Goal: Find specific page/section: Find specific page/section

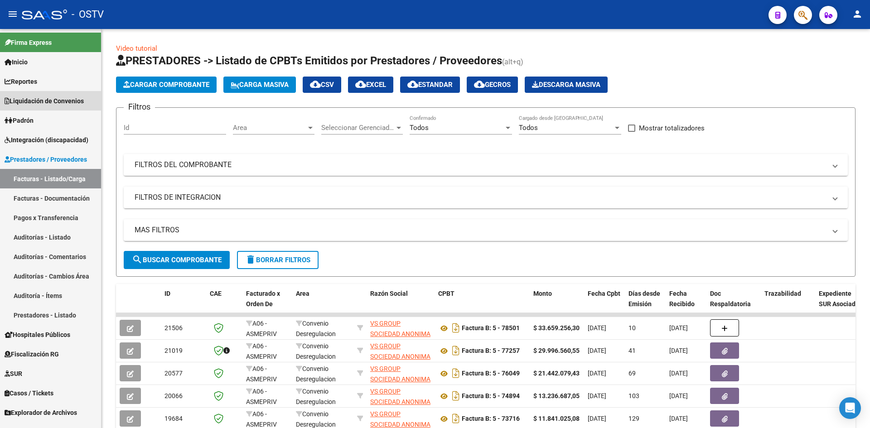
click at [54, 99] on span "Liquidación de Convenios" at bounding box center [44, 101] width 79 height 10
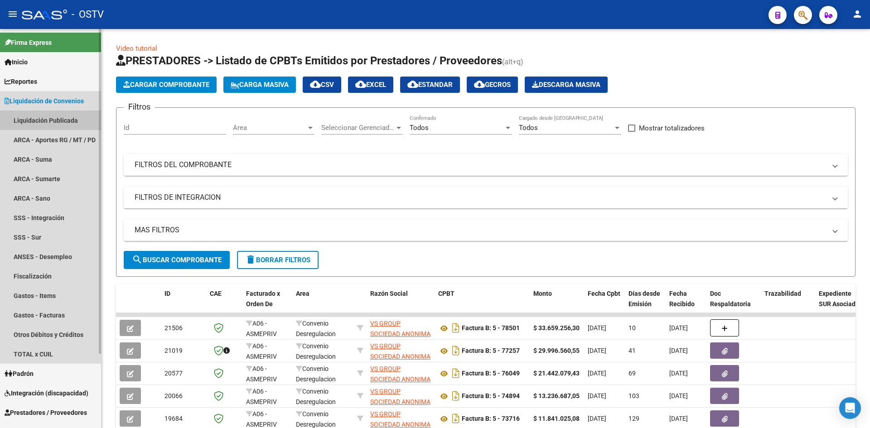
click at [63, 121] on link "Liquidación Publicada" at bounding box center [50, 120] width 101 height 19
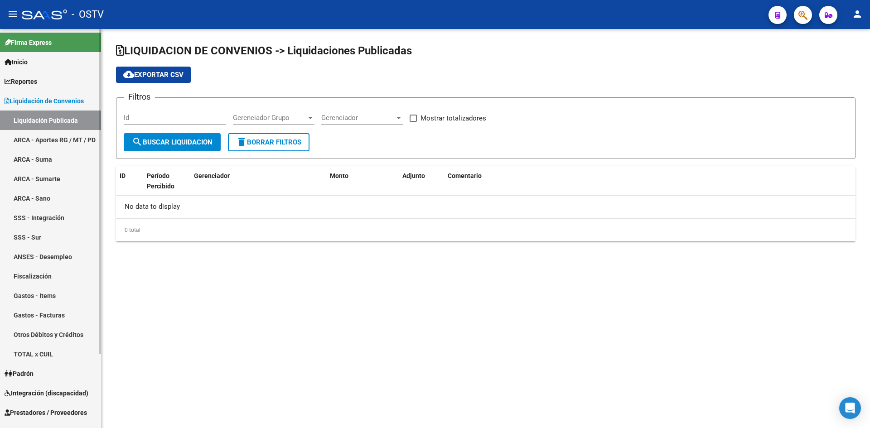
checkbox input "true"
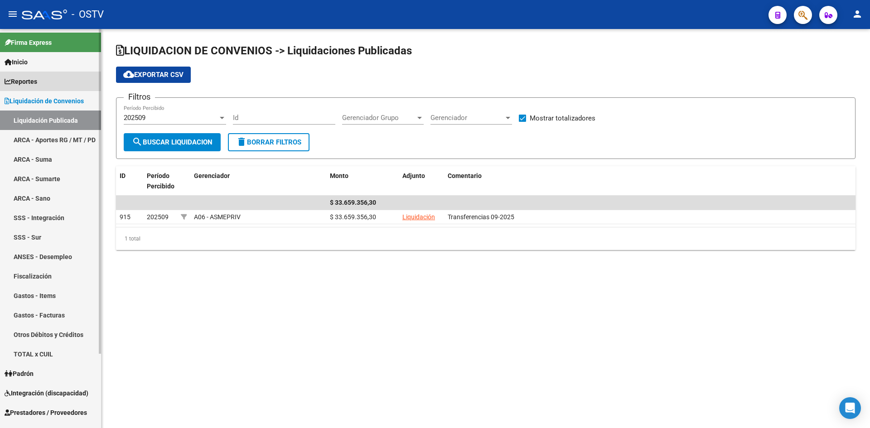
click at [32, 81] on span "Reportes" at bounding box center [21, 82] width 33 height 10
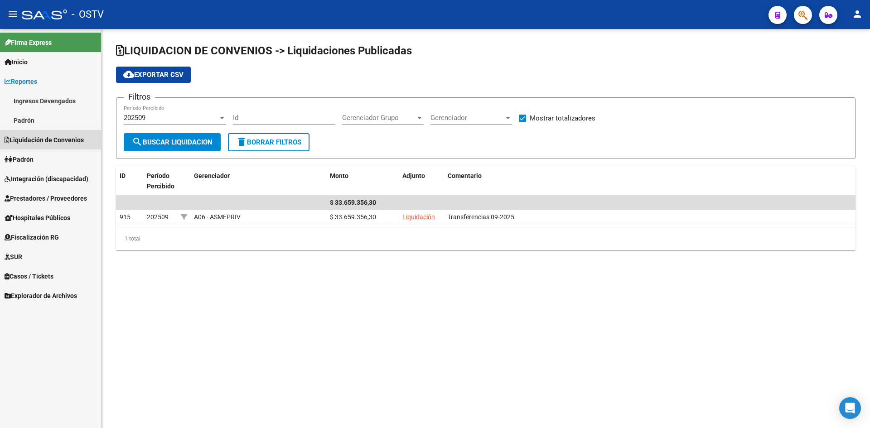
click at [34, 139] on span "Liquidación de Convenios" at bounding box center [44, 140] width 79 height 10
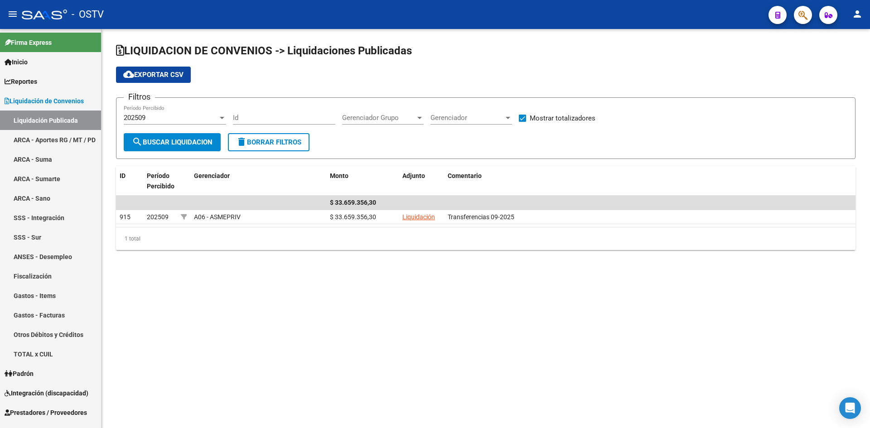
click at [158, 142] on span "search Buscar Liquidacion" at bounding box center [172, 142] width 81 height 8
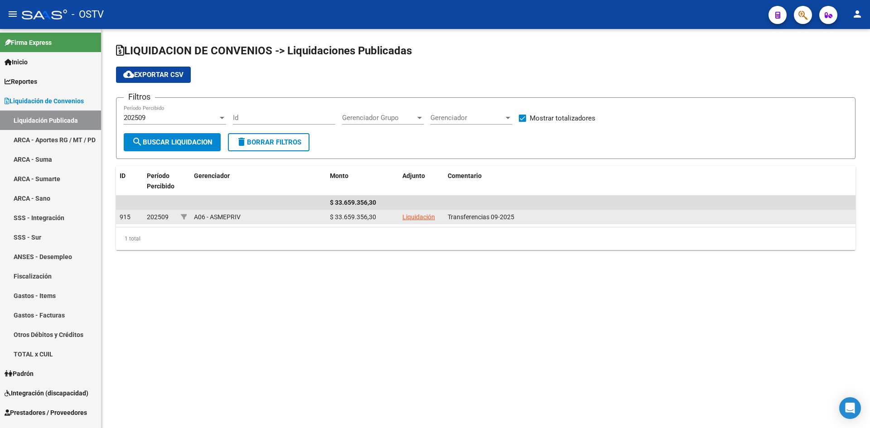
click at [469, 218] on span "Transferencias 09-2025" at bounding box center [481, 216] width 67 height 7
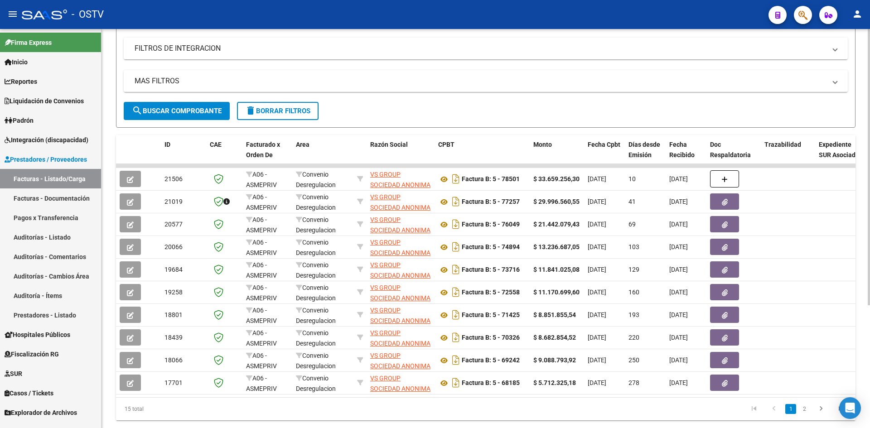
scroll to position [151, 0]
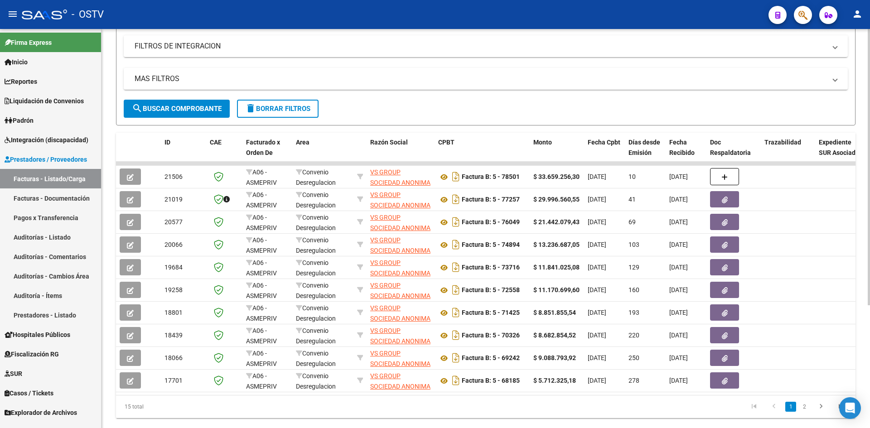
click at [870, 292] on div at bounding box center [869, 276] width 2 height 276
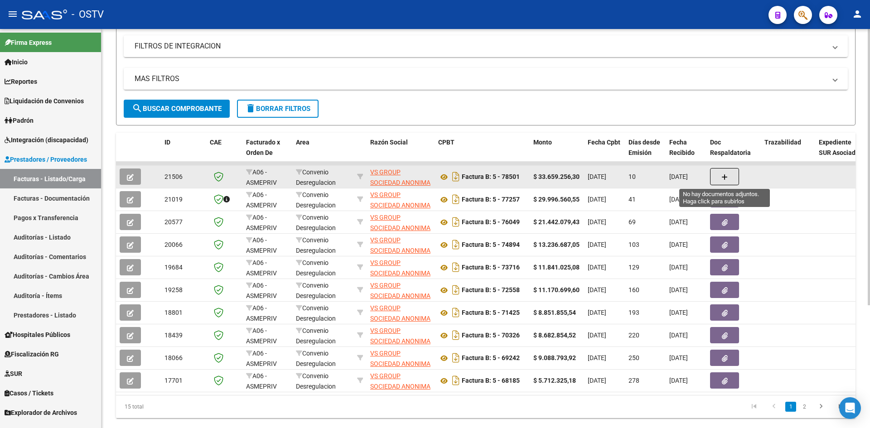
click at [721, 176] on icon "button" at bounding box center [724, 177] width 6 height 7
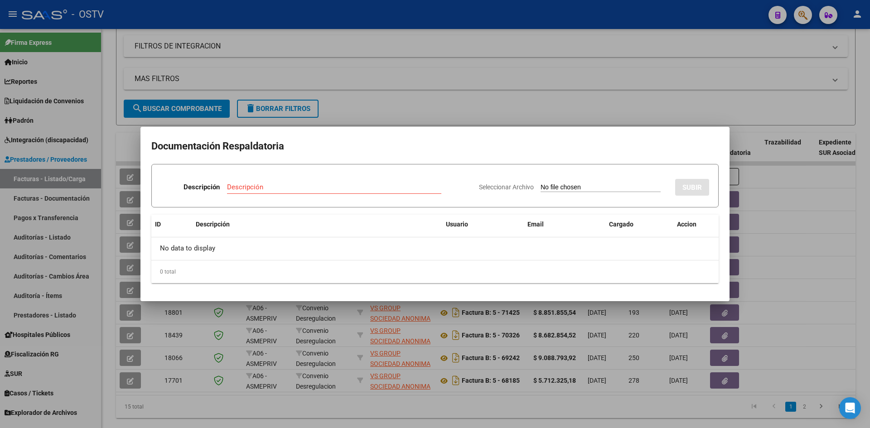
click at [28, 197] on div at bounding box center [435, 214] width 870 height 428
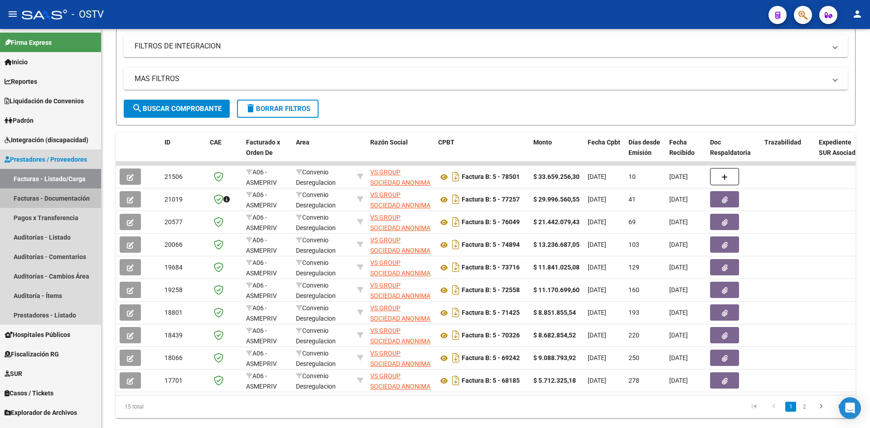
click at [28, 197] on link "Facturas - Documentación" at bounding box center [50, 198] width 101 height 19
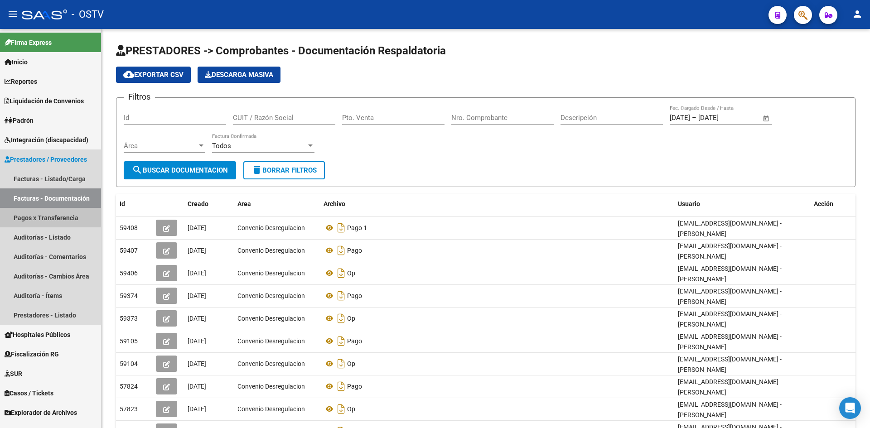
click at [40, 216] on link "Pagos x Transferencia" at bounding box center [50, 217] width 101 height 19
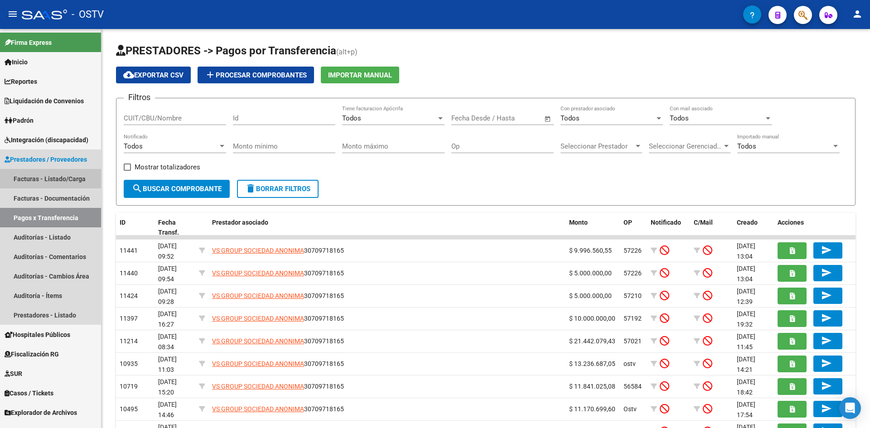
click at [41, 180] on link "Facturas - Listado/Carga" at bounding box center [50, 178] width 101 height 19
